Goal: Transaction & Acquisition: Purchase product/service

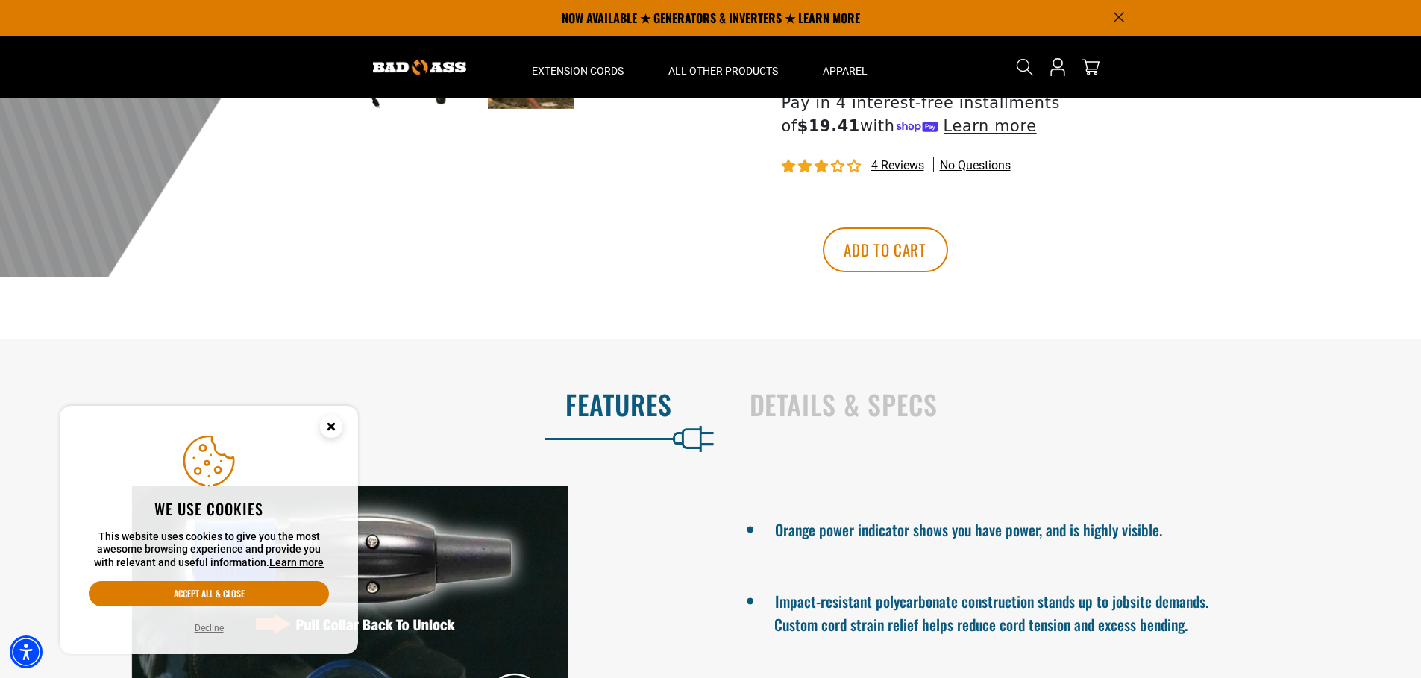
scroll to position [317, 0]
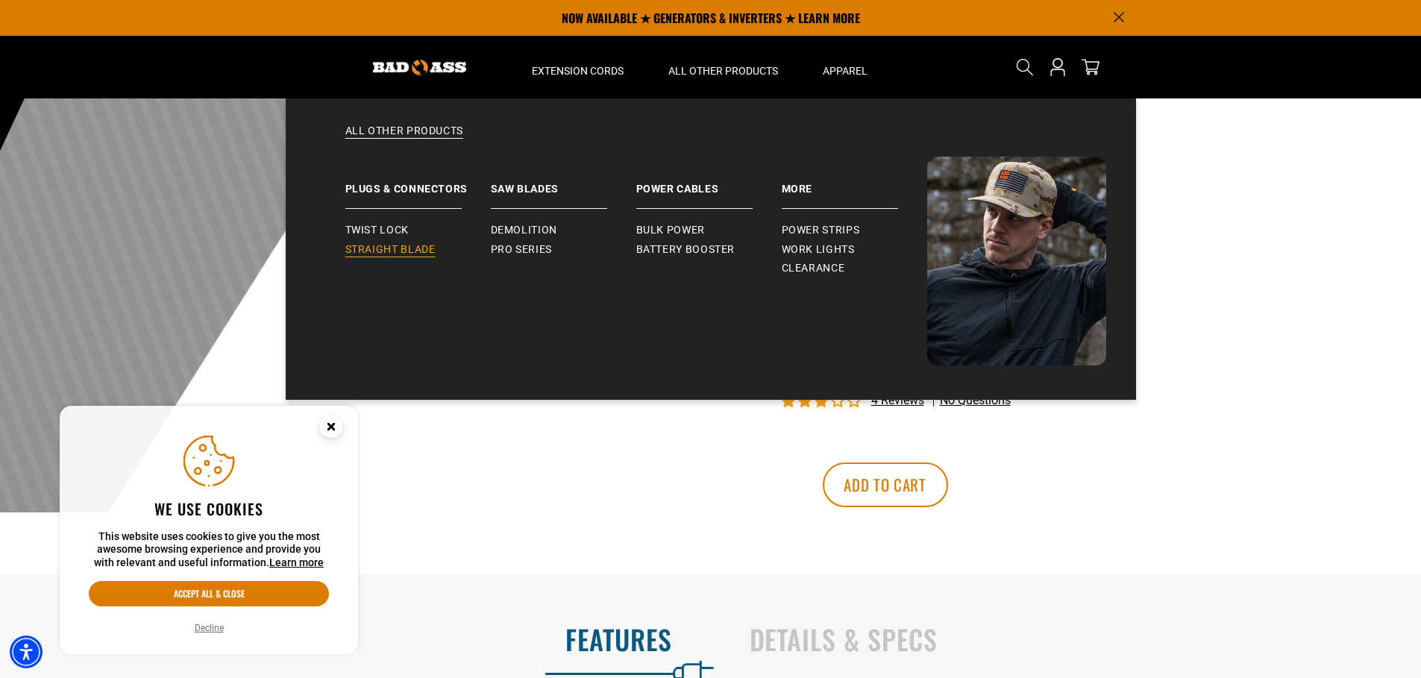
click at [402, 245] on span "Straight Blade" at bounding box center [390, 249] width 90 height 13
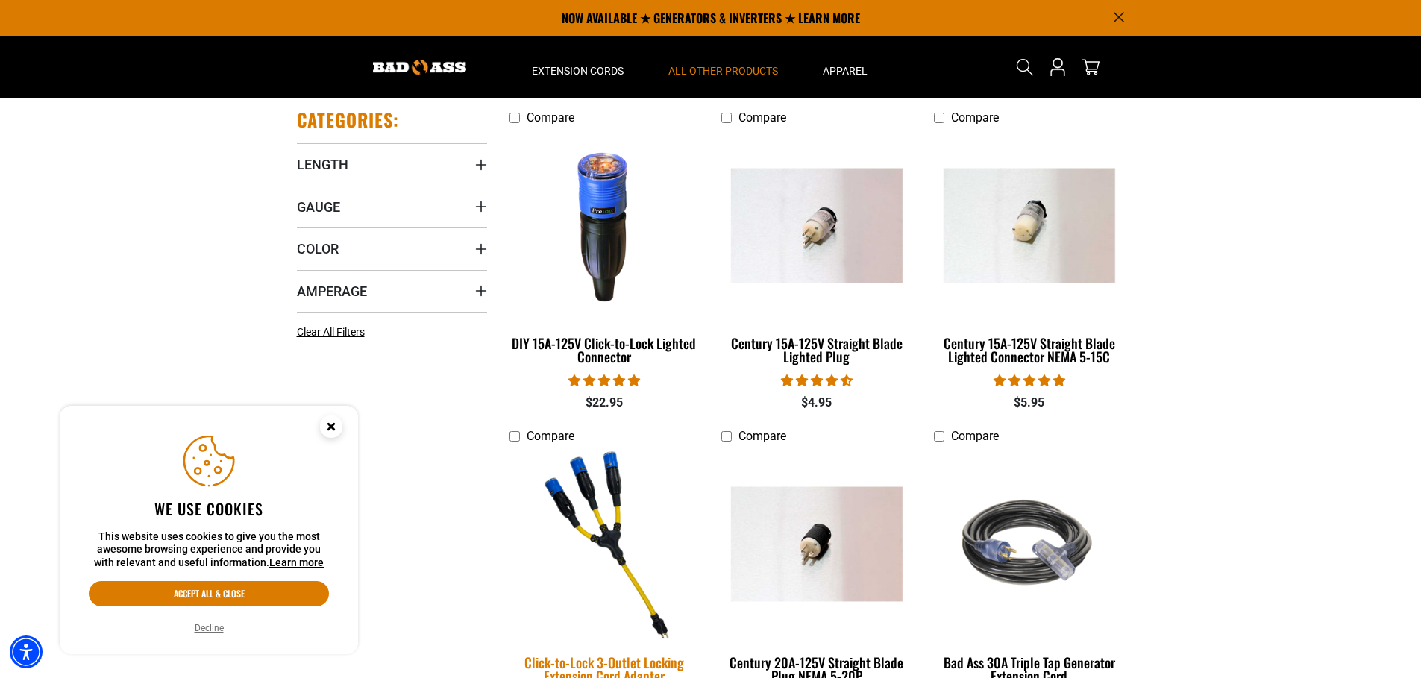
scroll to position [317, 0]
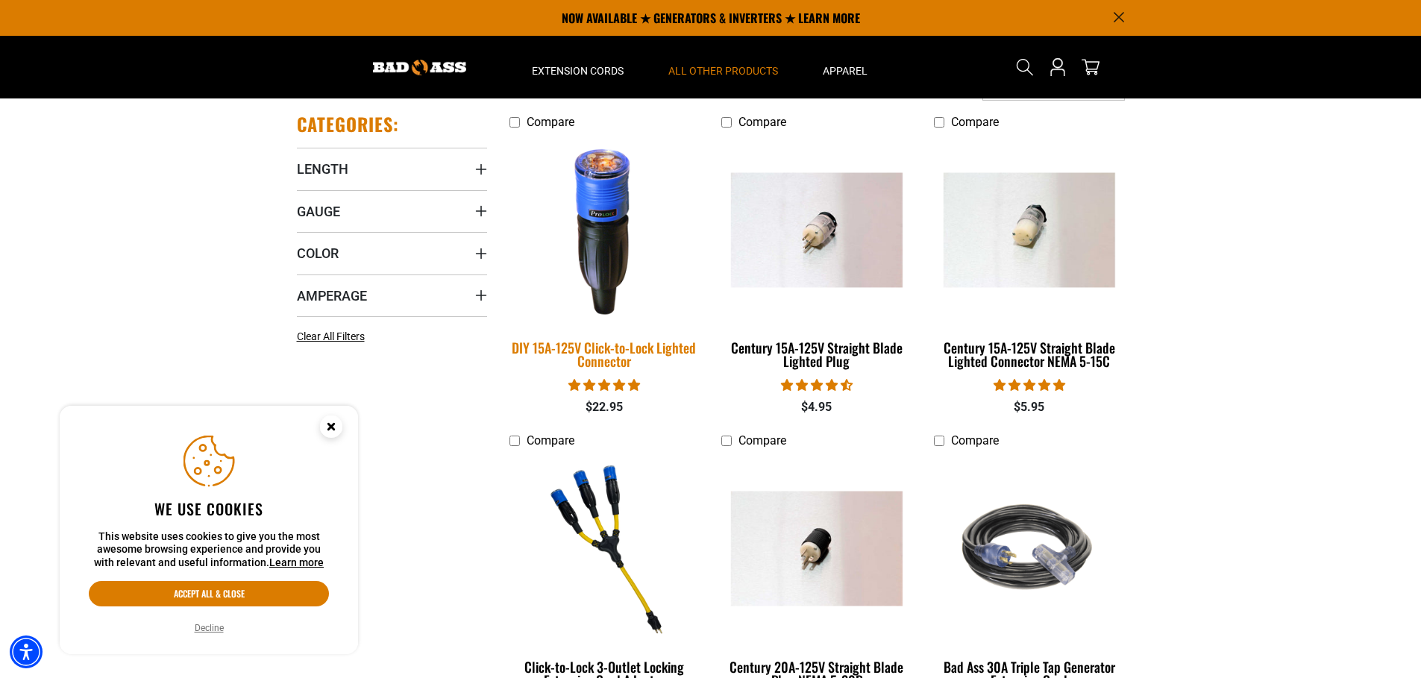
click at [586, 351] on div "DIY 15A-125V Click-to-Lock Lighted Connector" at bounding box center [605, 354] width 190 height 27
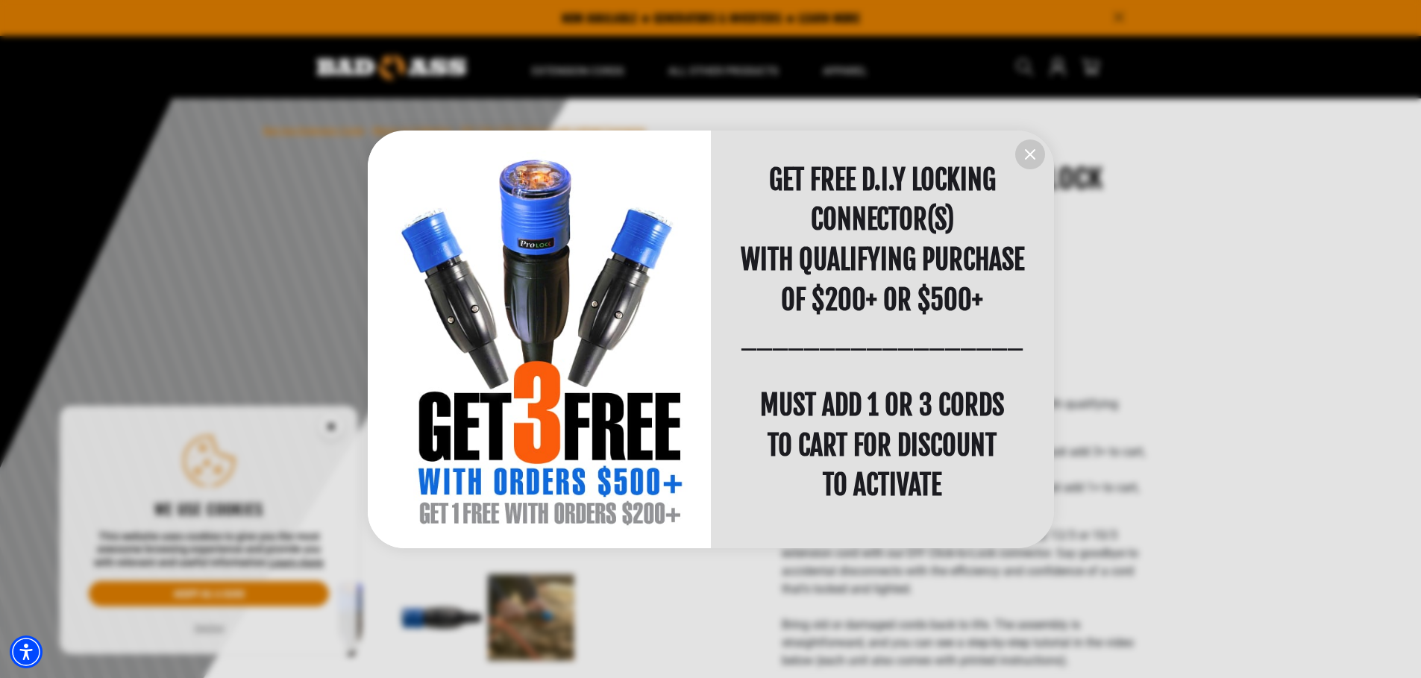
click at [1027, 151] on icon "information" at bounding box center [1030, 154] width 9 height 9
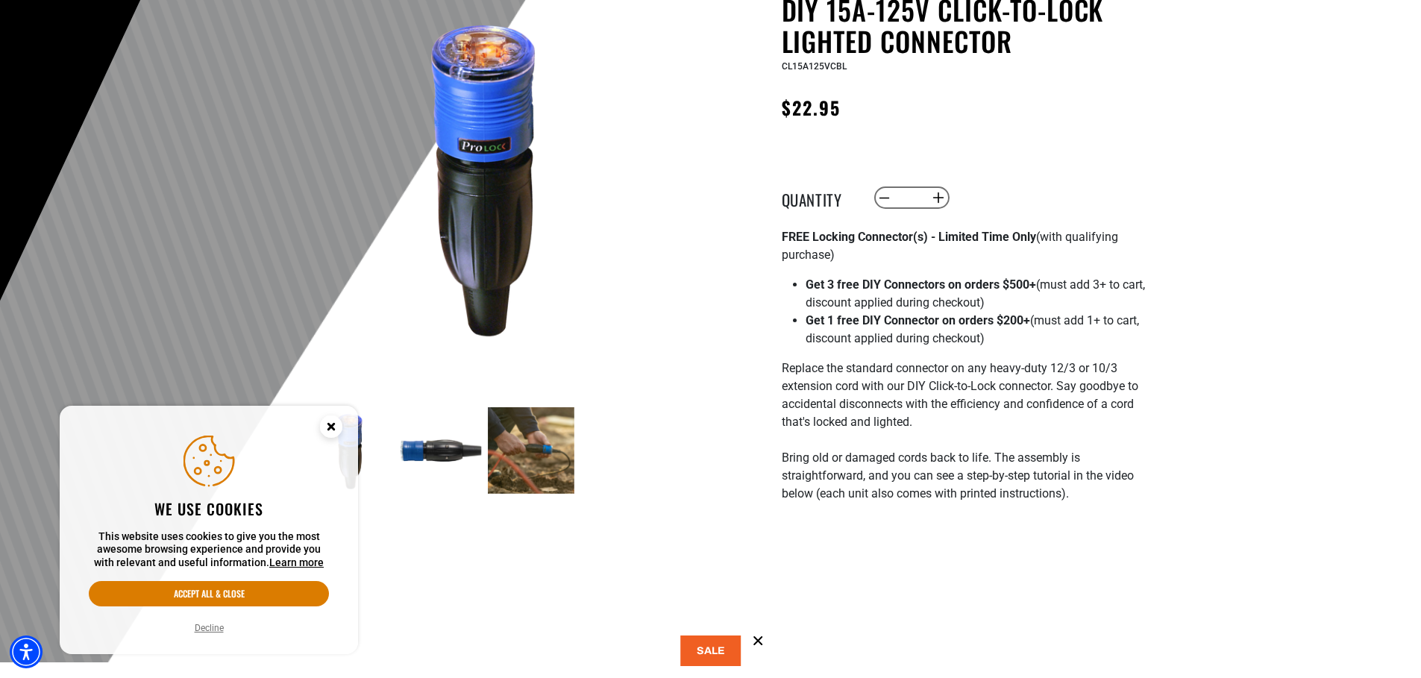
scroll to position [168, 0]
click at [335, 433] on circle "Close this option" at bounding box center [331, 427] width 22 height 22
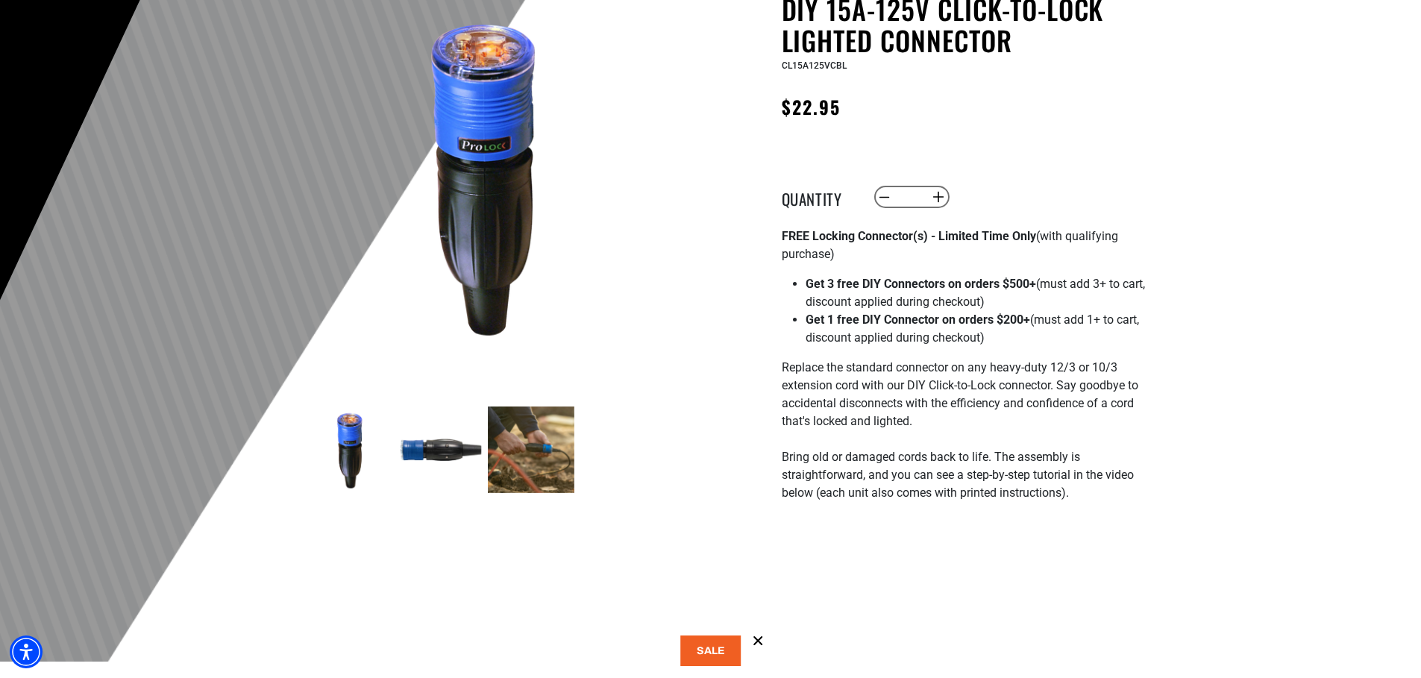
click at [416, 448] on img at bounding box center [441, 450] width 87 height 87
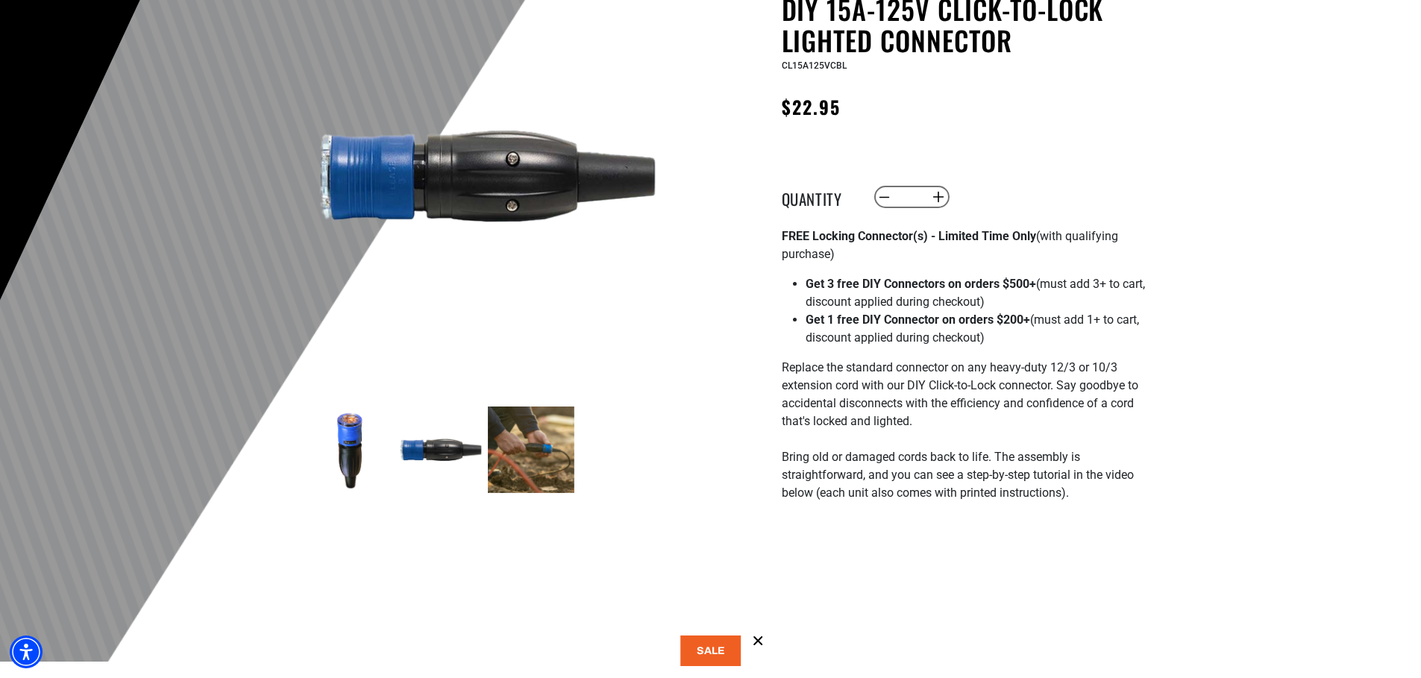
click at [550, 448] on img at bounding box center [531, 450] width 87 height 87
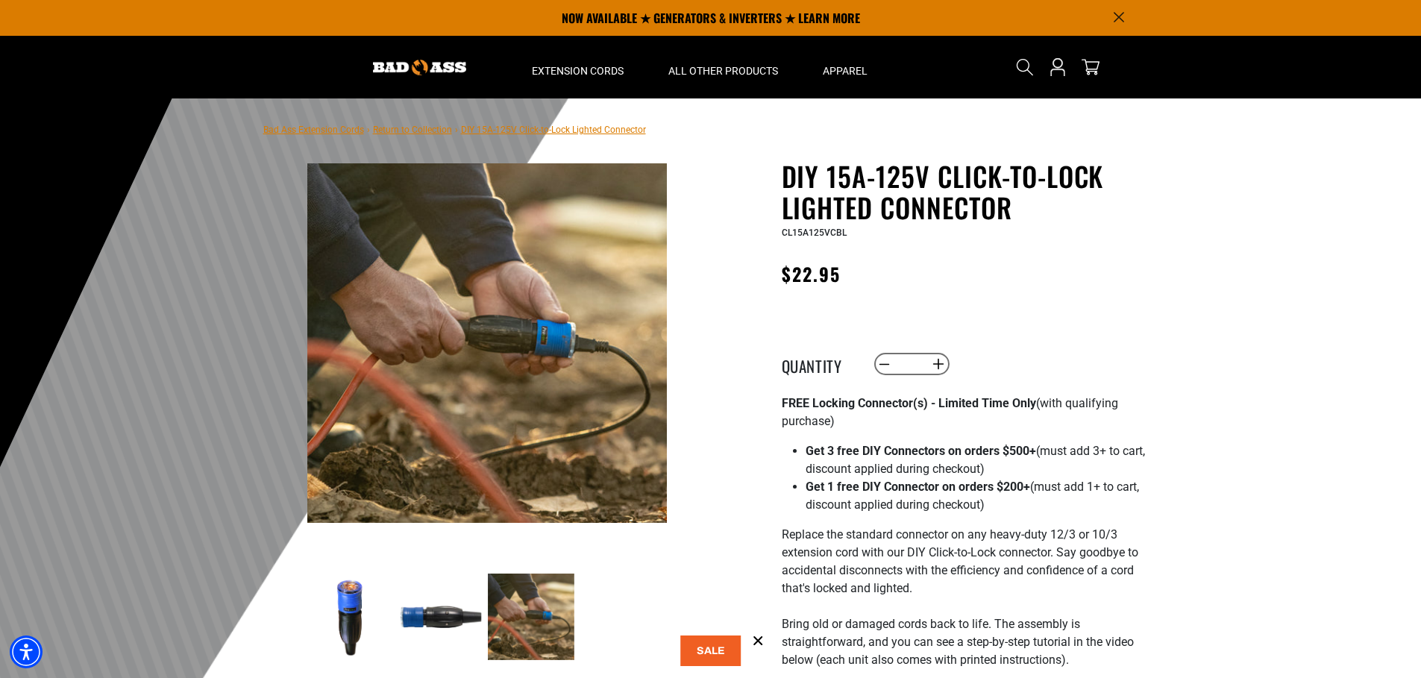
scroll to position [0, 0]
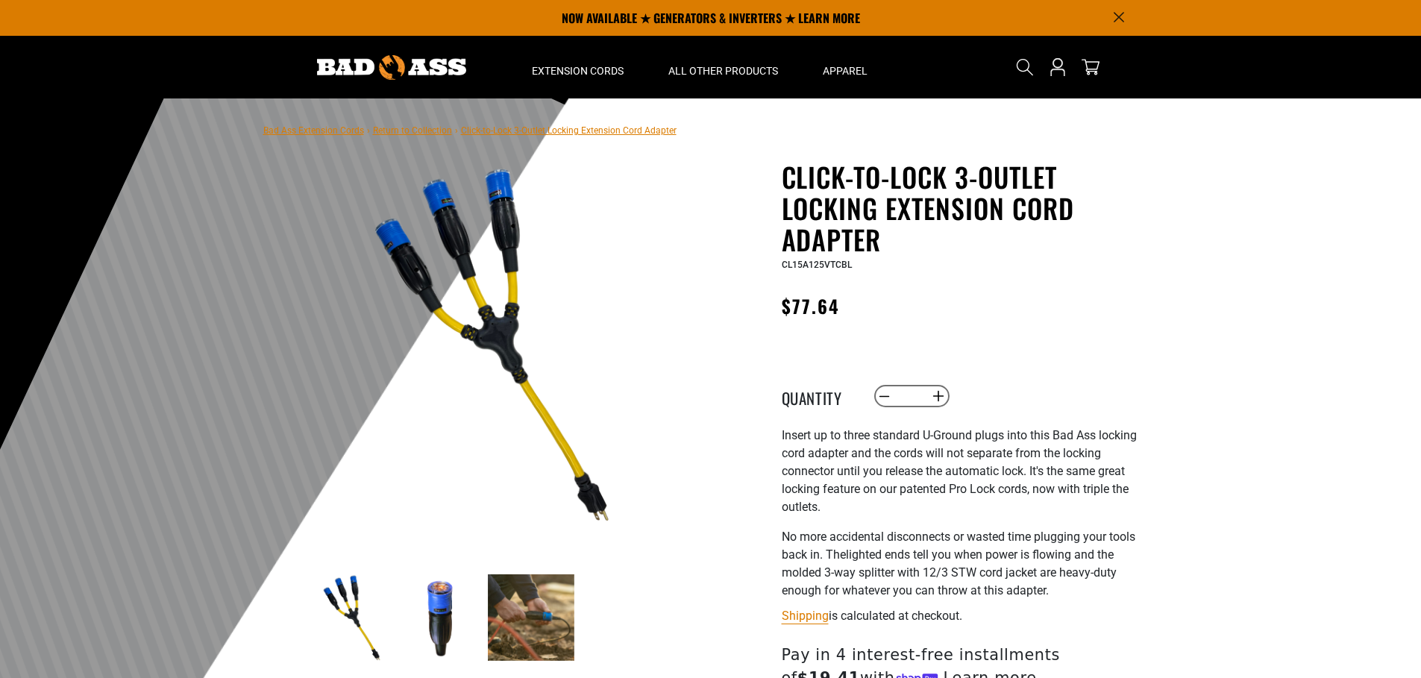
scroll to position [317, 0]
